Goal: Transaction & Acquisition: Purchase product/service

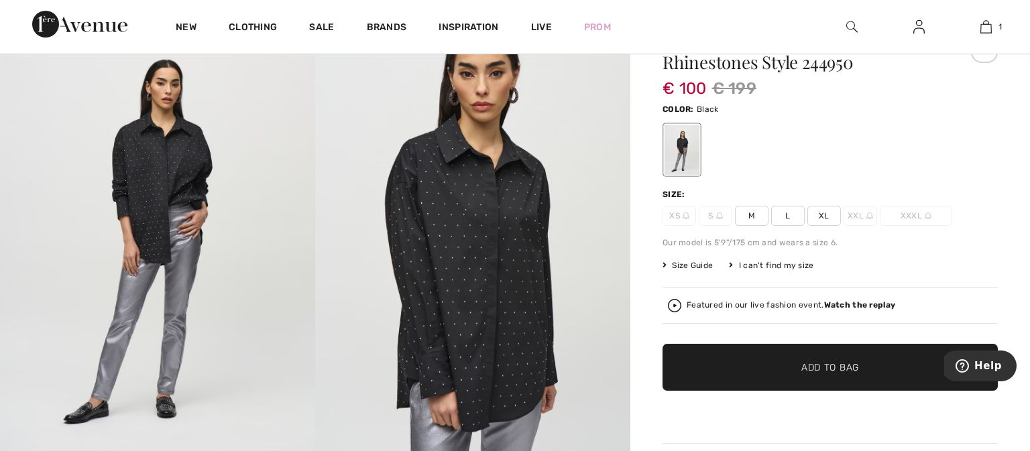
click at [691, 262] on span "Size Guide" at bounding box center [688, 266] width 50 height 12
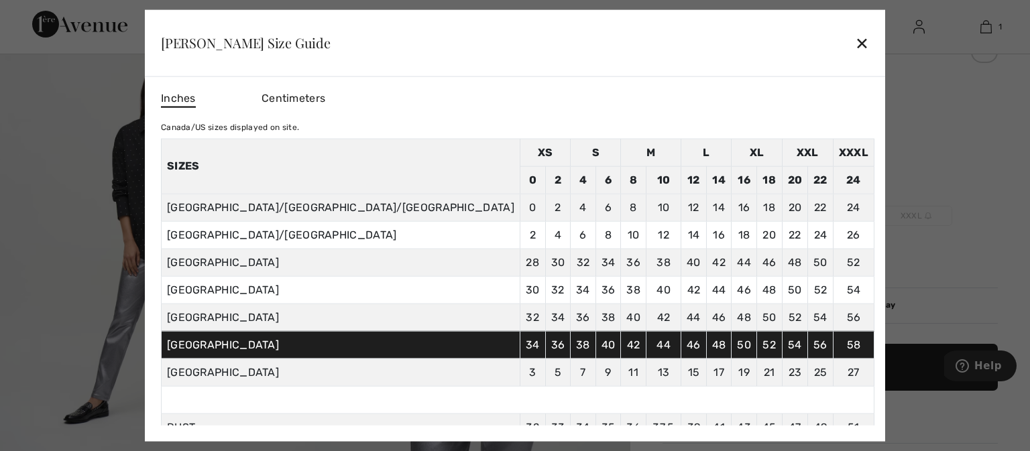
click at [325, 97] on span "Centimeters" at bounding box center [294, 97] width 64 height 13
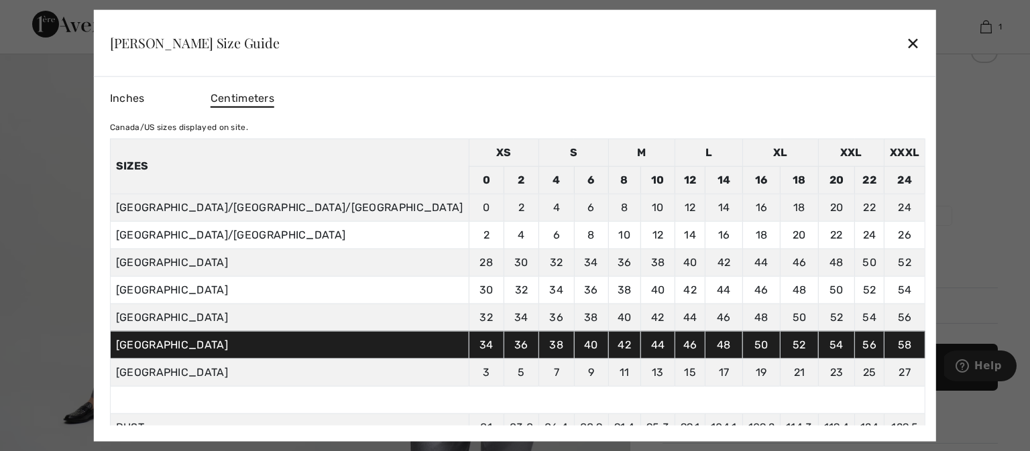
click at [906, 48] on div "✕" at bounding box center [913, 43] width 14 height 28
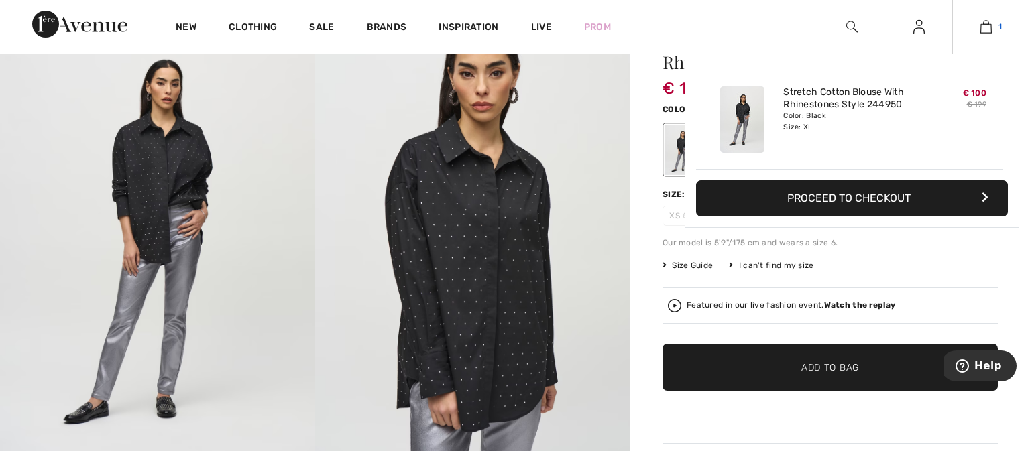
click at [991, 21] on img at bounding box center [986, 27] width 11 height 16
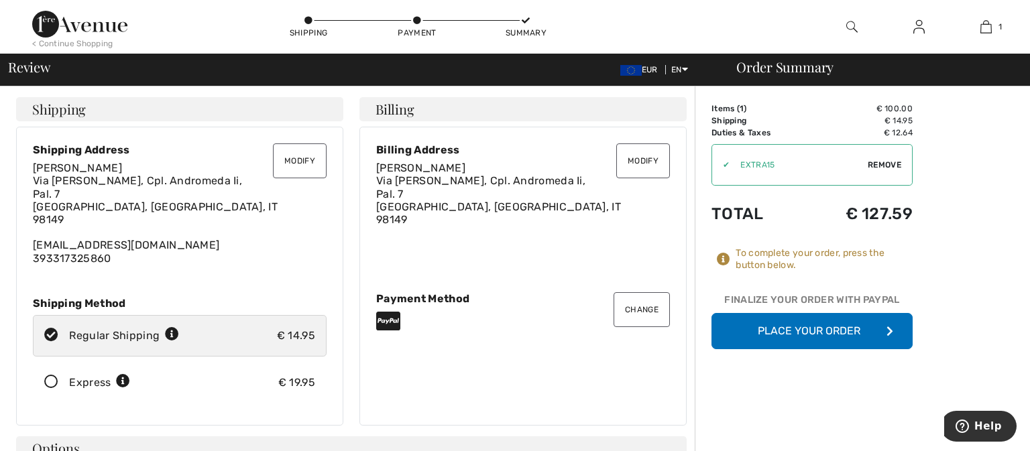
drag, startPoint x: 874, startPoint y: 333, endPoint x: 972, endPoint y: 279, distance: 112.0
click at [854, 325] on button "Place Your Order" at bounding box center [812, 331] width 201 height 36
